Goal: Obtain resource: Obtain resource

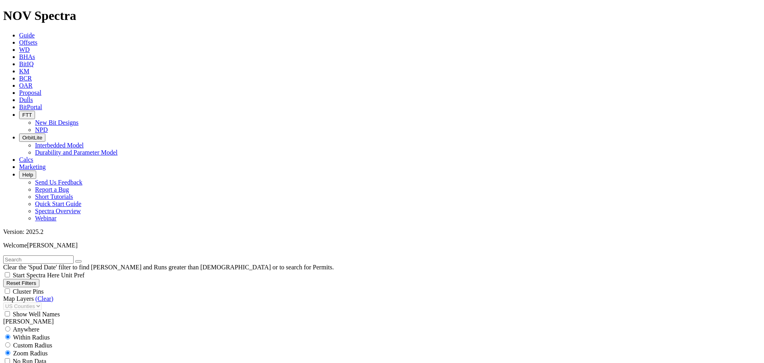
scroll to position [1099, 0]
drag, startPoint x: 50, startPoint y: 241, endPoint x: 41, endPoint y: 241, distance: 8.8
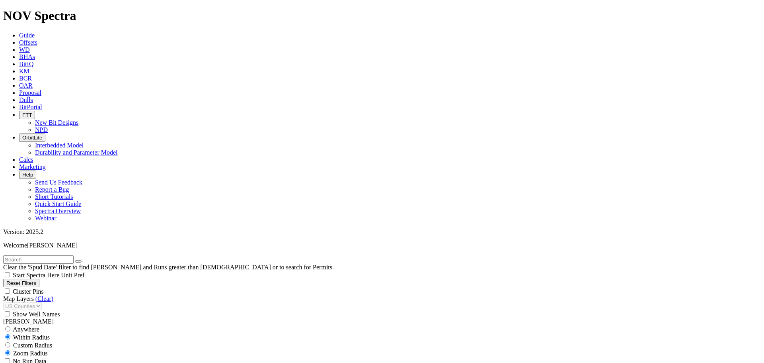
type input "8000"
select select
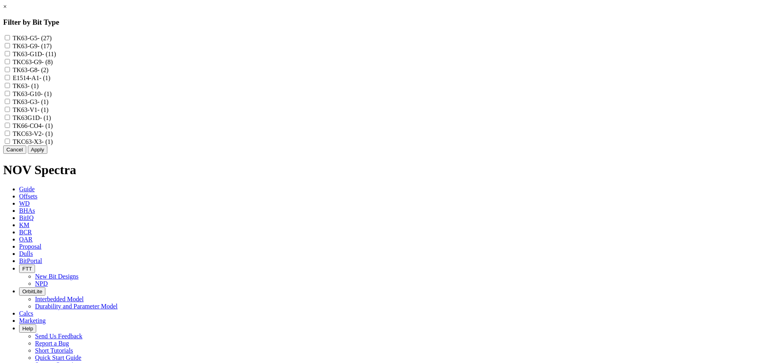
click at [10, 64] on input "TKC63-G9 - (8)" at bounding box center [7, 61] width 5 height 5
checkbox input "true"
click at [10, 48] on input "TK63-G9 - (17)" at bounding box center [7, 45] width 5 height 5
checkbox input "true"
click at [47, 154] on button "Apply" at bounding box center [38, 149] width 20 height 8
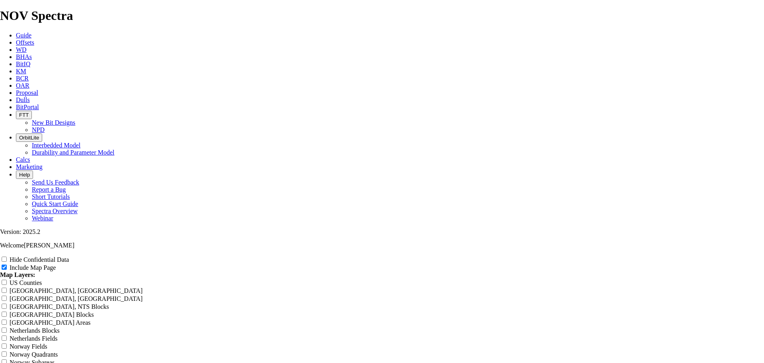
scroll to position [929, 0]
drag, startPoint x: 450, startPoint y: 123, endPoint x: 266, endPoint y: 114, distance: 184.5
type input "8"
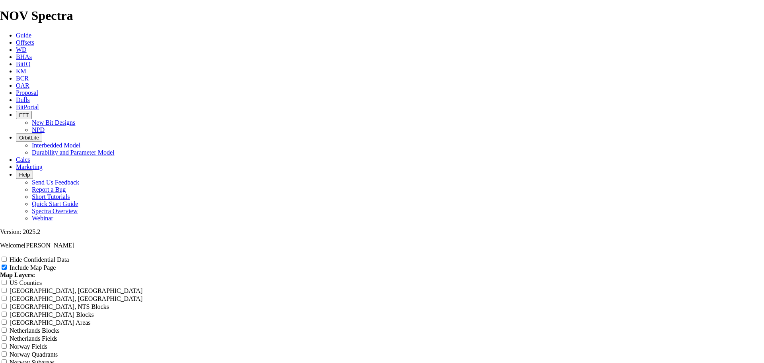
type input "8"
type input "8."
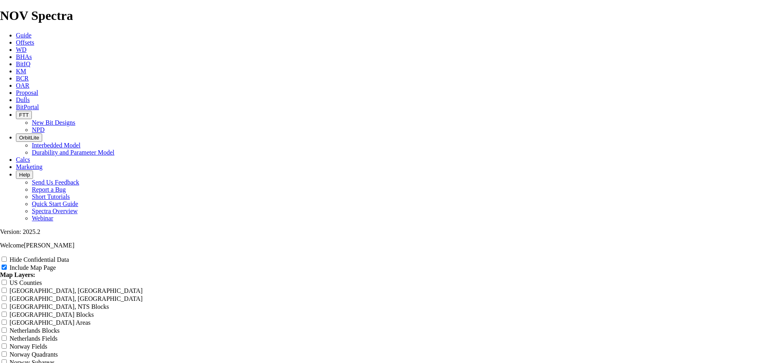
type input "8."
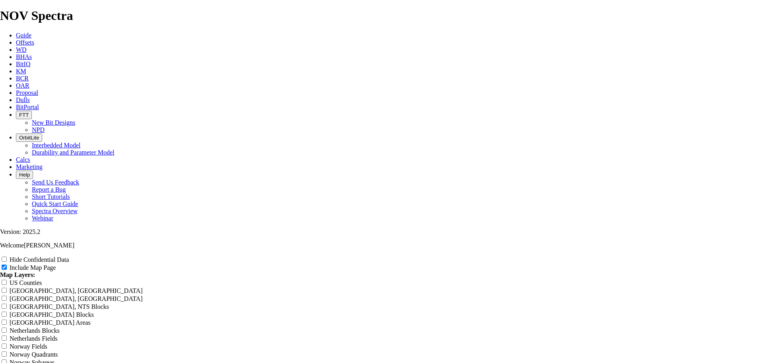
type input "8.7"
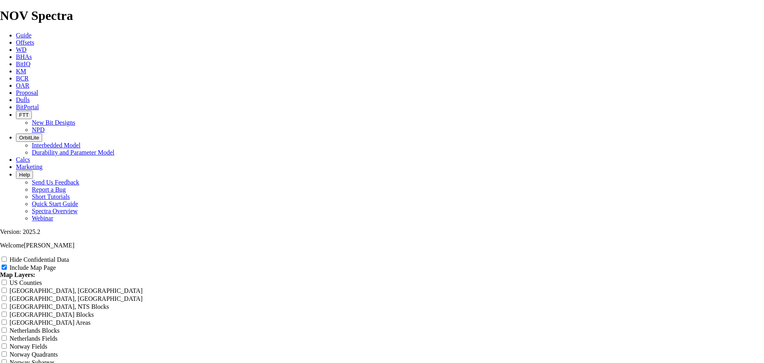
type input "8.7"
type input "8.75"
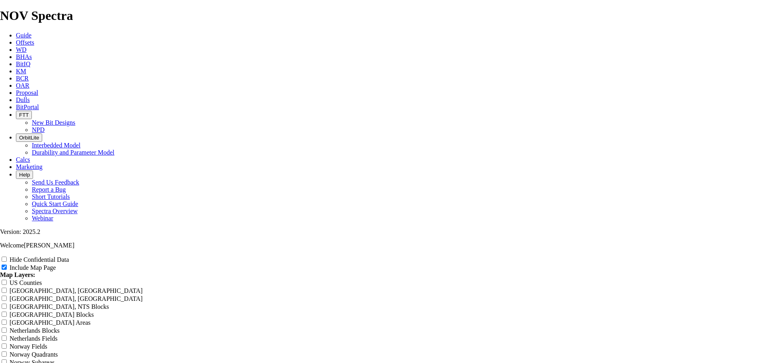
type input "8.75"
type input "8.75 T"
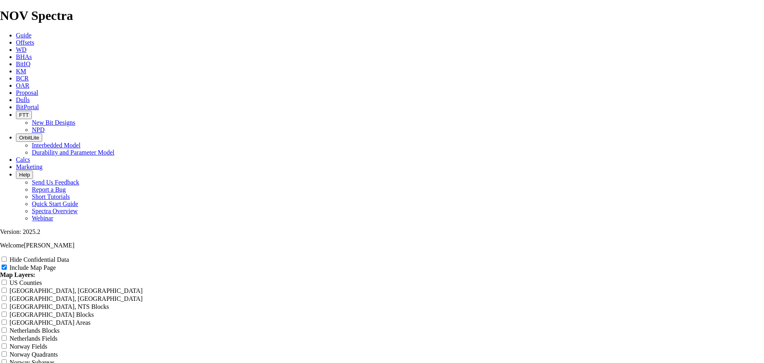
type input "8.75 T"
type input "8.75 TK"
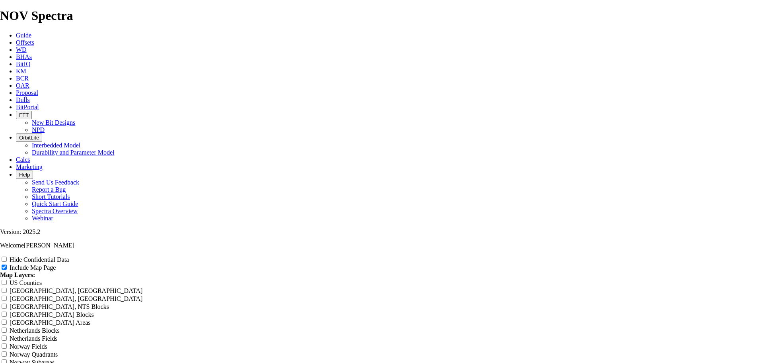
type input "8.75 TK"
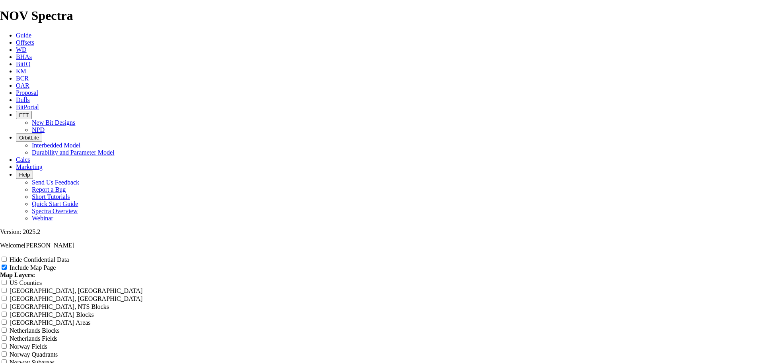
type input "8.75 TK^"
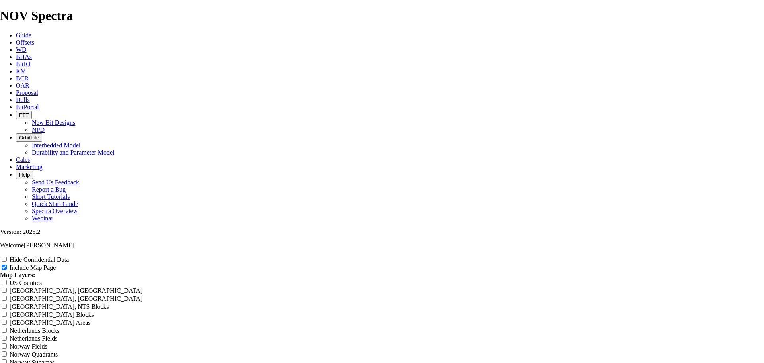
type input "8.75 TK^"
type input "8.75 TK^3"
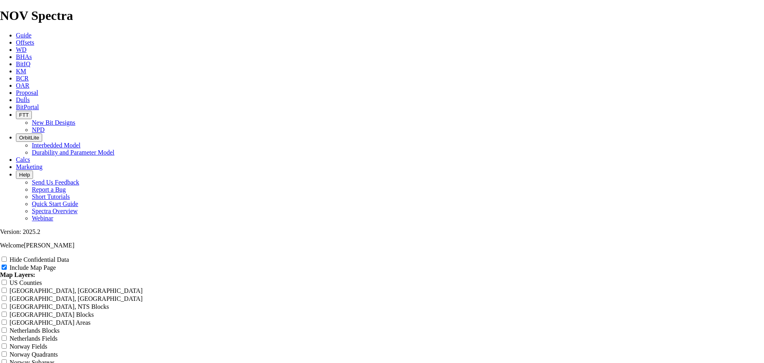
type input "8.75 TK^3"
type input "8.75 TK^3-"
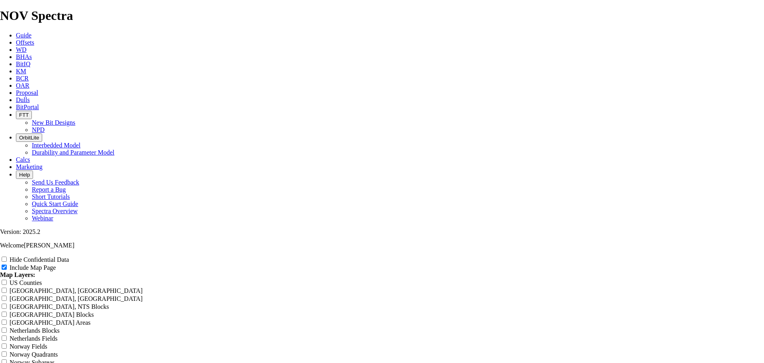
type input "8.75 TK^3-"
type input "8.75 TK^3-G"
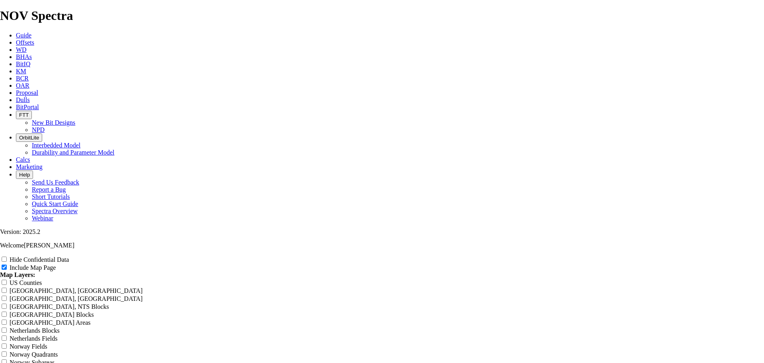
type input "8.75 TK^3-G"
type input "8.75 TK^3-G("
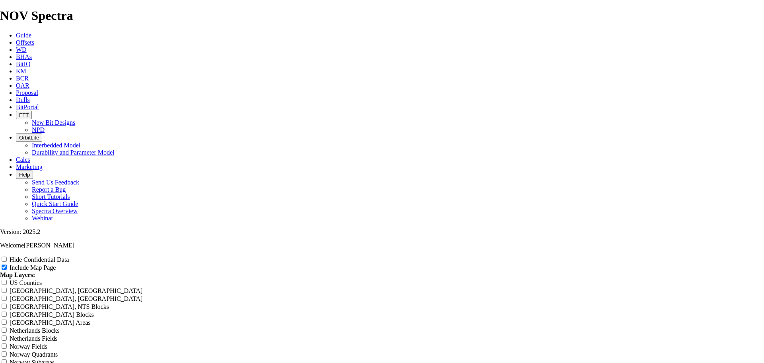
type input "8.75 TK^3-G("
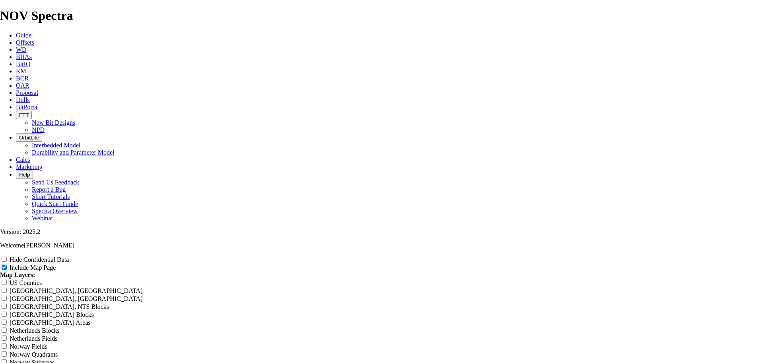
type input "8.75 TK^3-G"
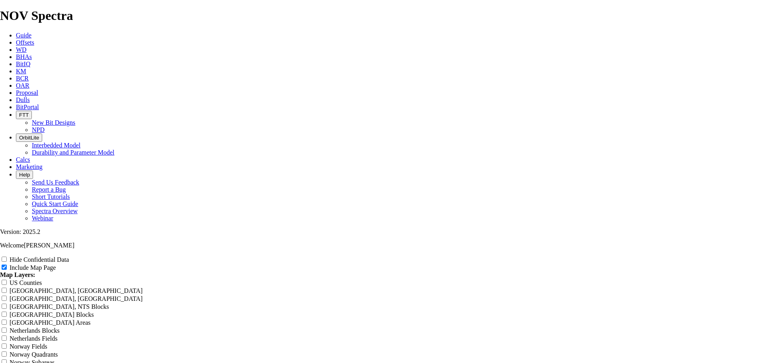
type input "8.75 TK^3-G"
type input "8.75 TK^3-"
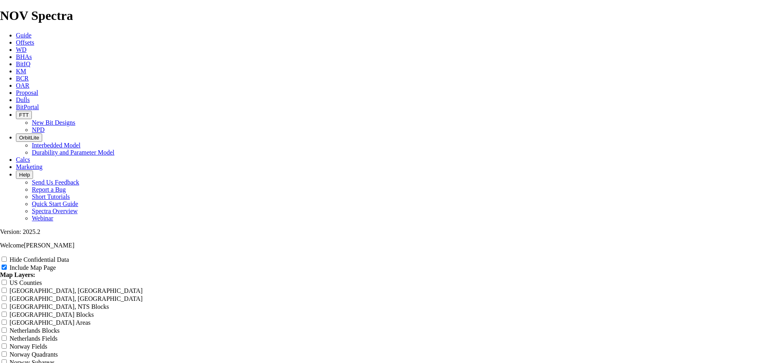
type input "8.75 TK^3-"
type input "8.75 TK^3"
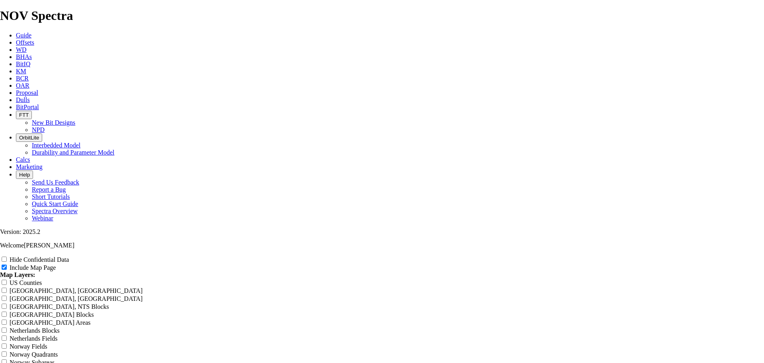
type input "8.75 TK^3"
type input "8.75 TK^"
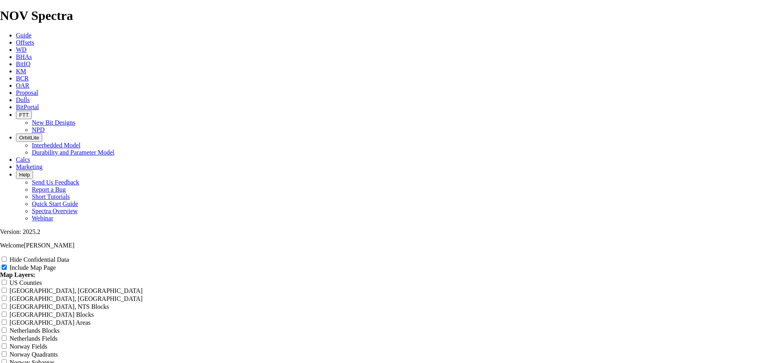
type input "8.75 TK^"
type input "8.75 TK"
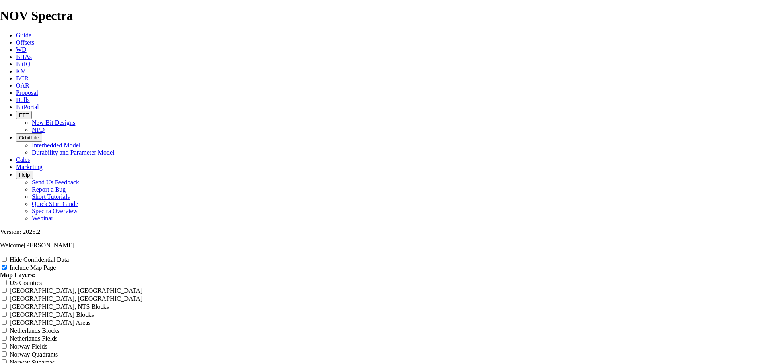
type input "8.75 TK"
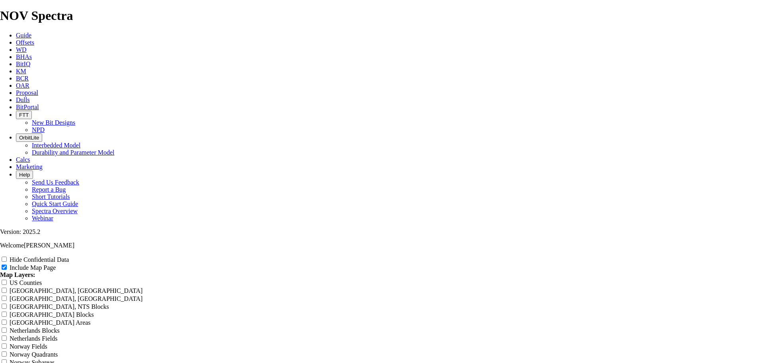
type input "8.75 TK6"
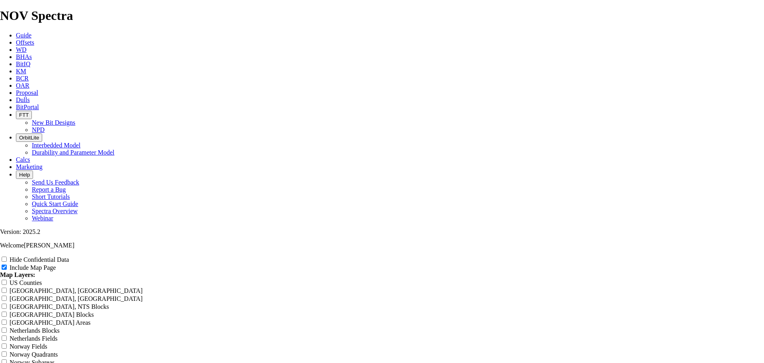
type input "8.75 TK6"
type input "8.75 TK63"
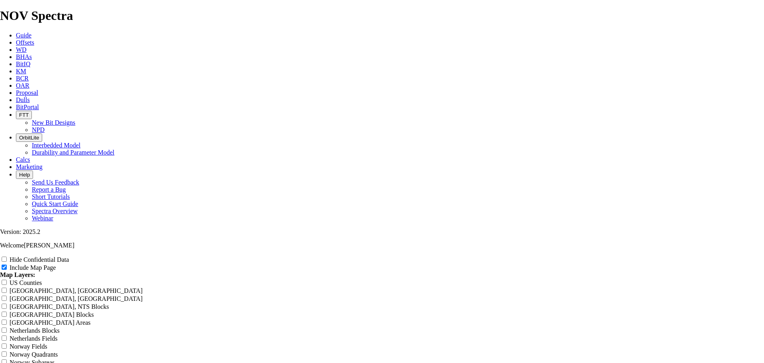
type input "8.75 TK63"
type input "8.75 TK63-"
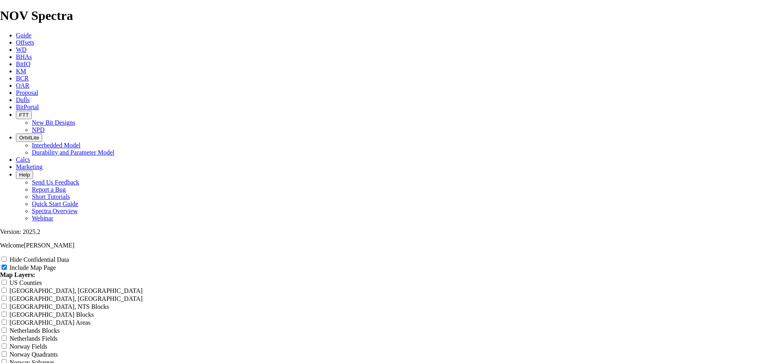
type input "8.75 TK63-"
type input "8.75 TK63-G"
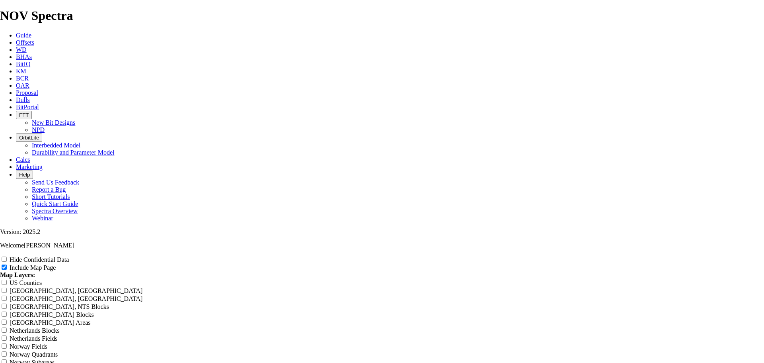
type input "8.75 TK63-G"
type input "8.75 TK63-G("
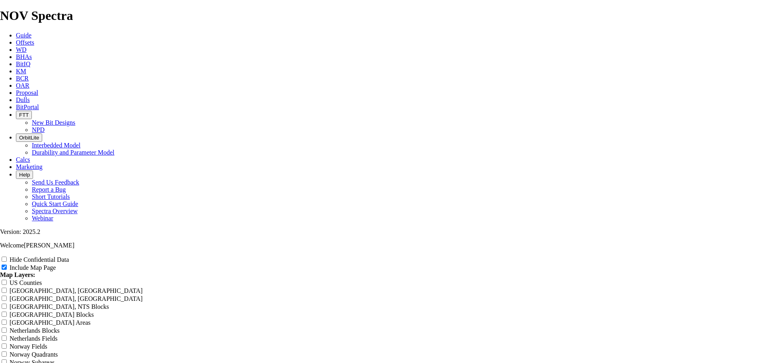
type input "8.75 TK63-G("
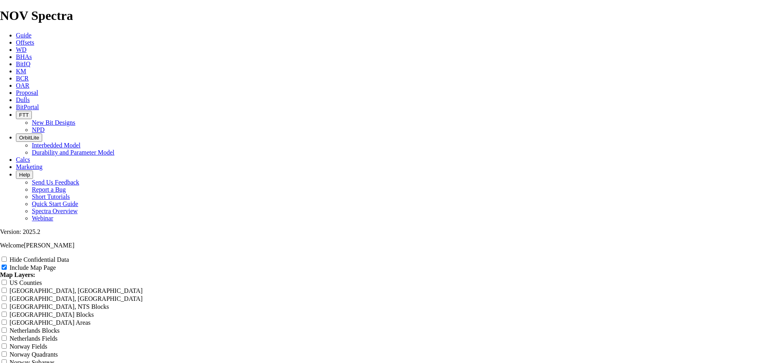
type input "8.75 TK63-G("
type input "8.75 TK63-G"
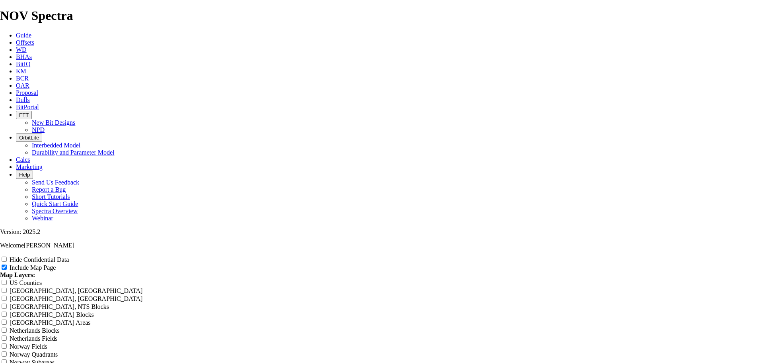
type input "8.75 TK63-G"
type input "8.75 TK63-G9"
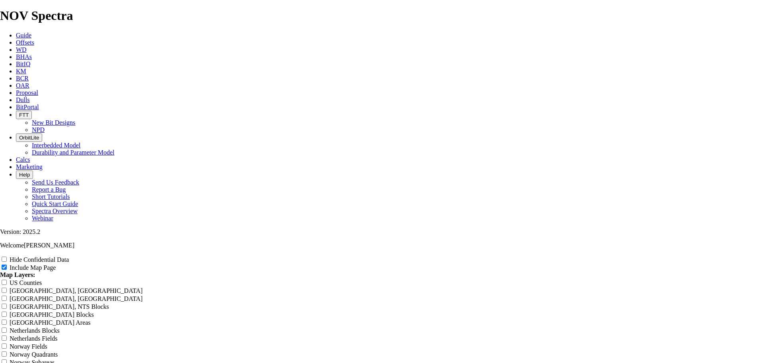
type input "8.75 TK63-G9"
type input "8.75 TK63-G9 -"
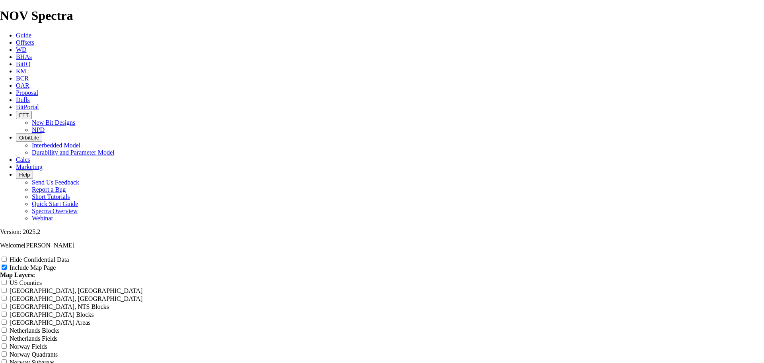
type input "8.75 TK63-G9 -"
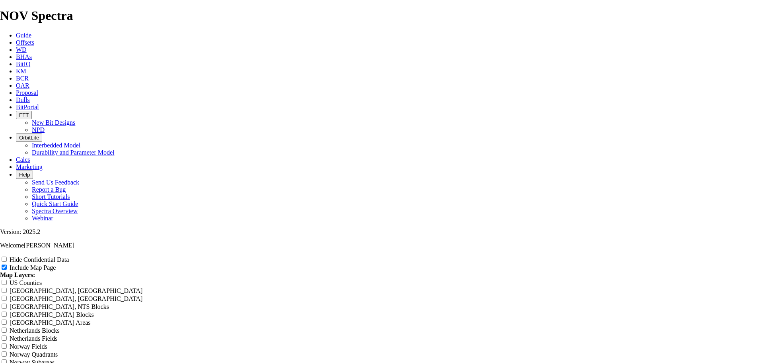
type input "8.75 TK63-G9 -"
type input "8.75 TK63-G9 - T"
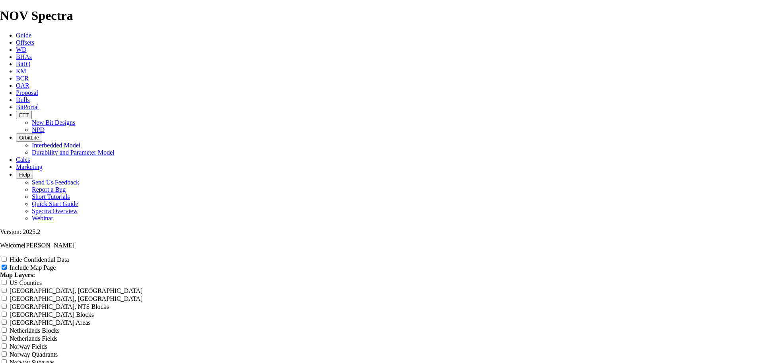
type input "8.75 TK63-G9 - T"
type input "8.75 TK63-G9 - TO"
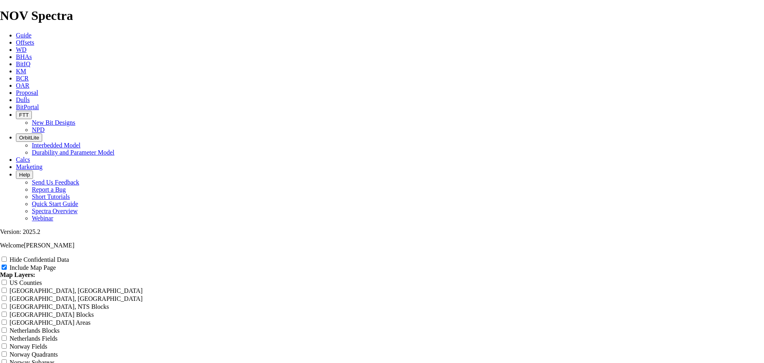
type input "8.75 TK63-G9 - TO"
type input "8.75 TK63-G9 - TOP"
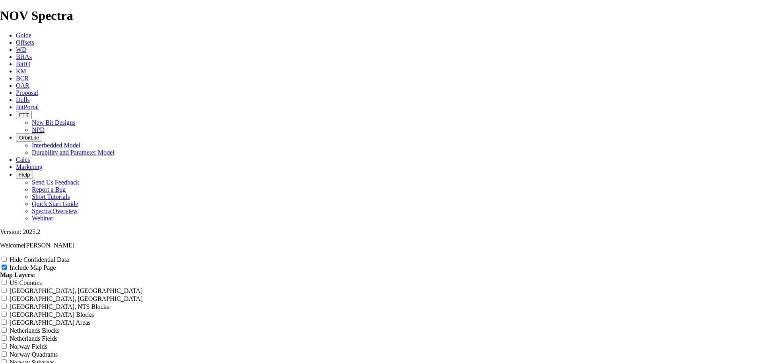
type input "8.75 TK63-G9 - TOP"
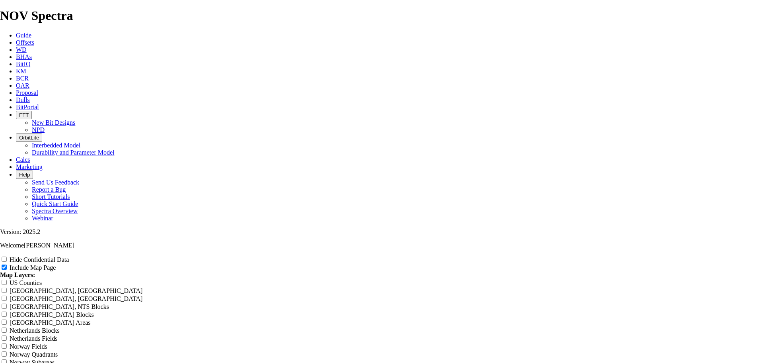
type input "8.75 TK63-G9 - TOP C"
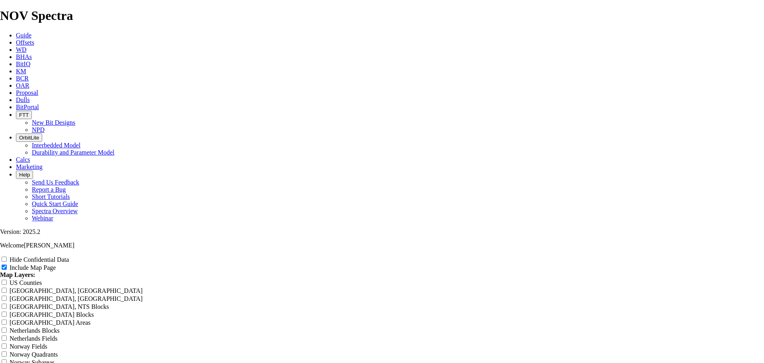
type input "8.75 TK63-G9 - TOP C"
type input "8.75 TK63-G9 - TOP Cu"
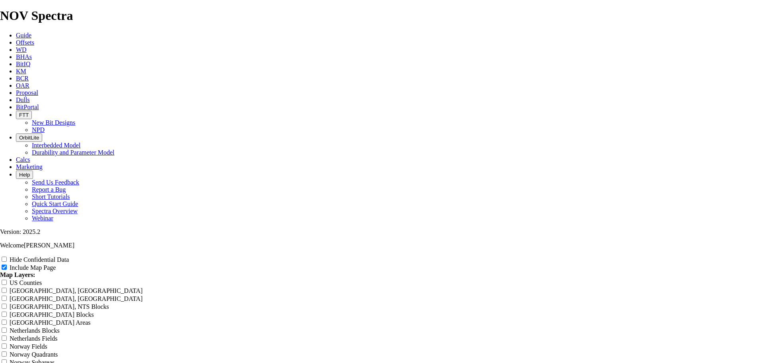
type input "8.75 TK63-G9 - TOP Cu"
type input "8.75 TK63-G9 - TOP Cur"
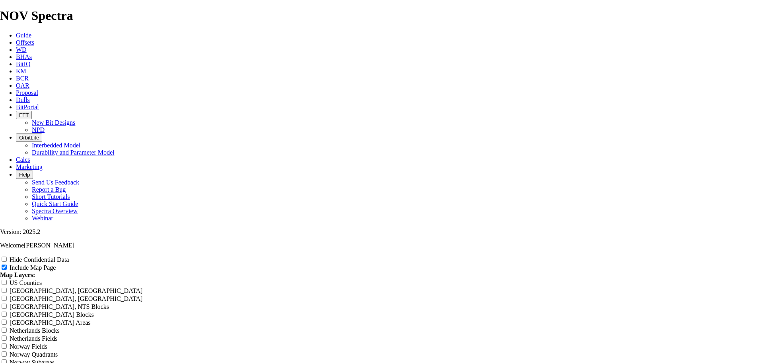
type input "8.75 TK63-G9 - TOP Cur"
type input "8.75 TK63-G9 - TOP Curv"
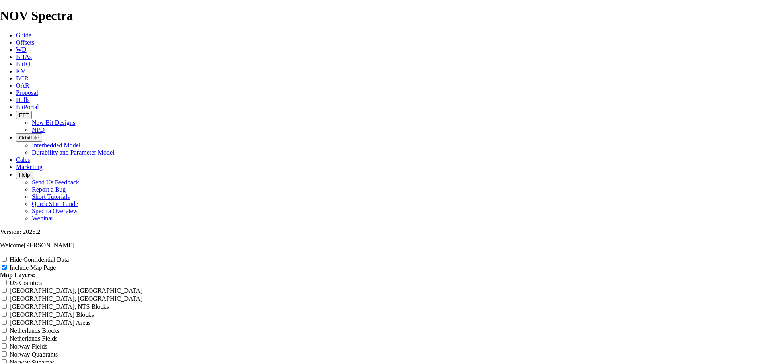
type input "8.75 TK63-G9 - TOP Curv"
type input "8.75 TK63-G9 - TOP Curve"
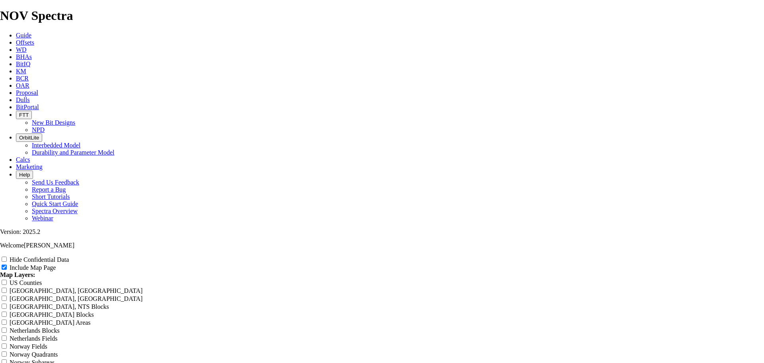
type input "8.75 TK63-G9 - TOP Curve"
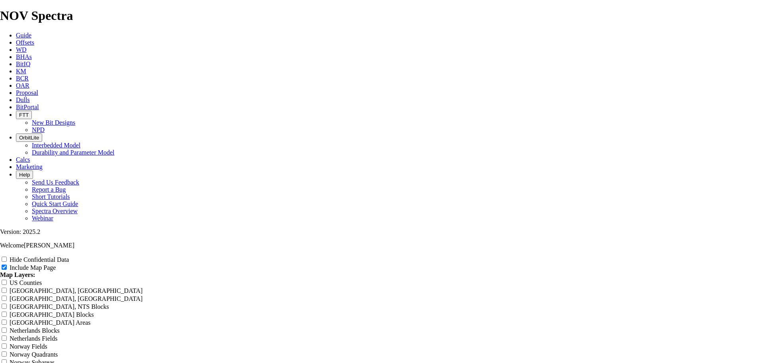
click at [7, 279] on input "US Counties" at bounding box center [4, 281] width 5 height 5
drag, startPoint x: 444, startPoint y: 218, endPoint x: 384, endPoint y: 220, distance: 60.2
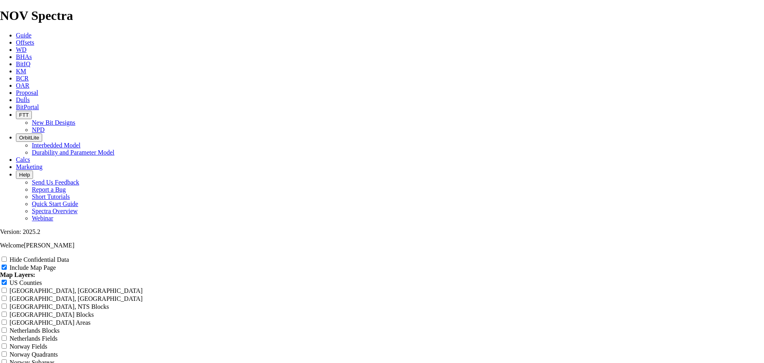
drag, startPoint x: 459, startPoint y: 218, endPoint x: 440, endPoint y: 219, distance: 18.7
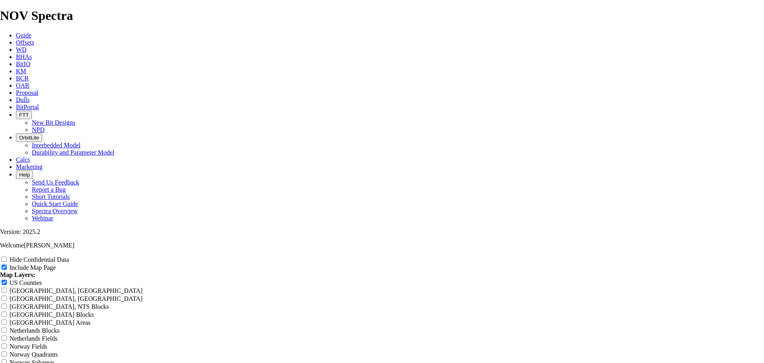
scroll to position [0, 8]
drag, startPoint x: 492, startPoint y: 218, endPoint x: 492, endPoint y: 227, distance: 9.6
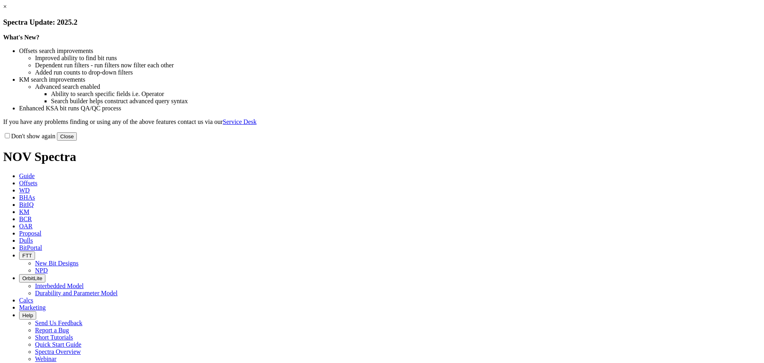
drag, startPoint x: 547, startPoint y: 215, endPoint x: 534, endPoint y: 210, distance: 13.9
click at [77, 141] on button "Close" at bounding box center [67, 136] width 20 height 8
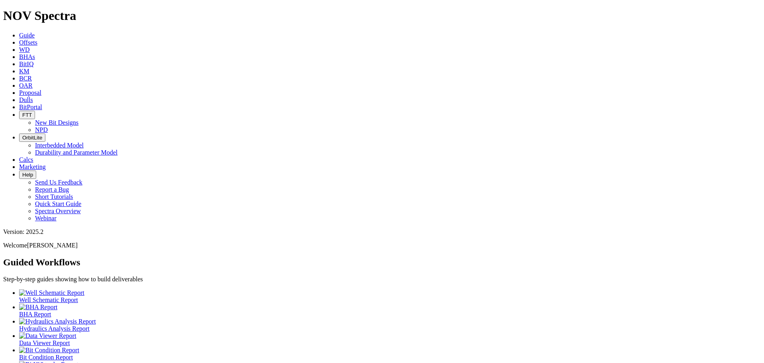
click at [19, 39] on icon at bounding box center [19, 42] width 0 height 7
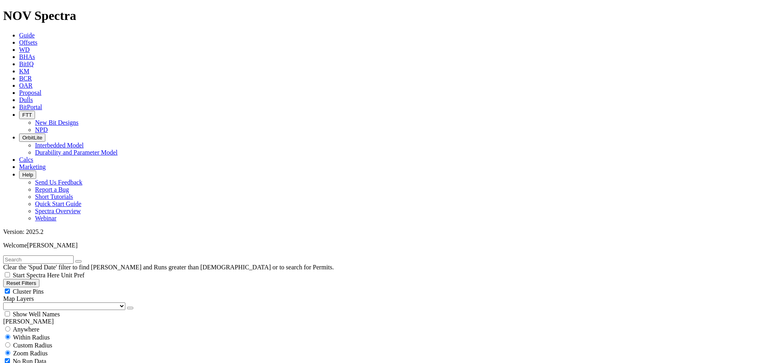
click at [78, 287] on div "Cluster Pins" at bounding box center [382, 291] width 758 height 8
checkbox input "false"
click at [45, 302] on select "US Counties Alberta, CA Townships British Columbia, CA Townships British Columb…" at bounding box center [64, 306] width 122 height 8
click at [6, 302] on select "US Counties Alberta, CA Townships British Columbia, CA Townships British Columb…" at bounding box center [64, 306] width 122 height 8
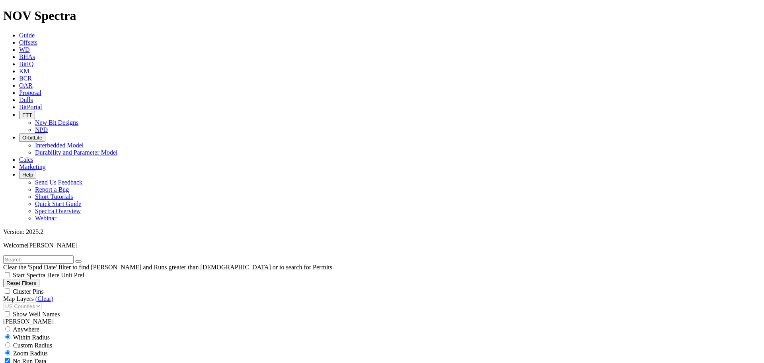
select select "8.75"
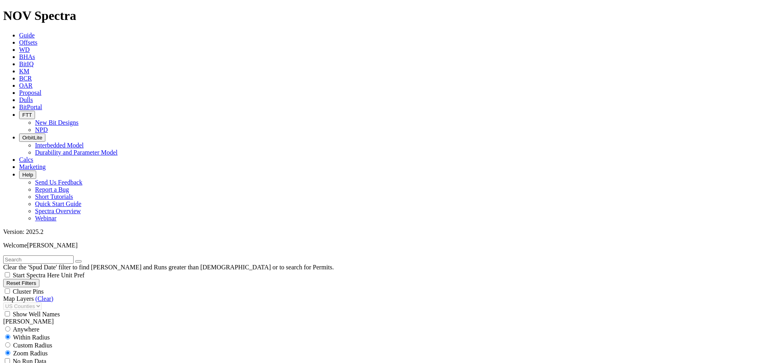
checkbox input "false"
select select "? number:8.75 ?"
